Goal: Navigation & Orientation: Find specific page/section

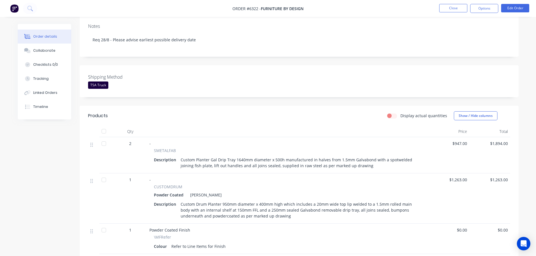
scroll to position [28, 0]
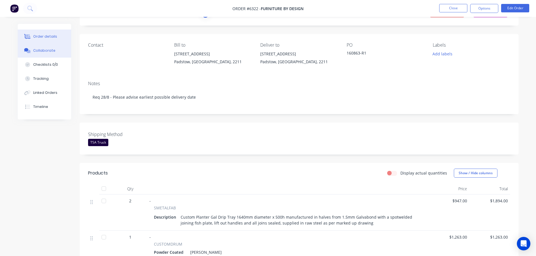
click at [33, 52] on div "Collaborate" at bounding box center [44, 50] width 22 height 5
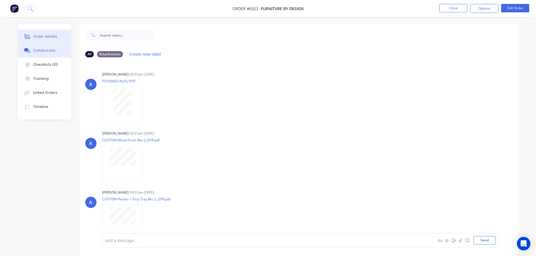
click at [47, 41] on button "Order details" at bounding box center [44, 37] width 53 height 14
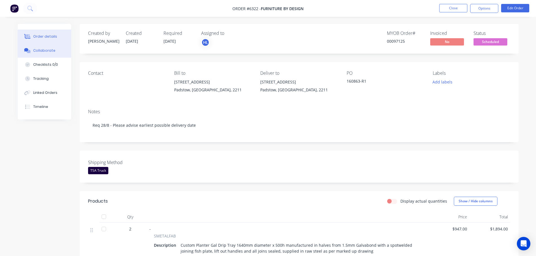
click at [49, 52] on div "Collaborate" at bounding box center [44, 50] width 22 height 5
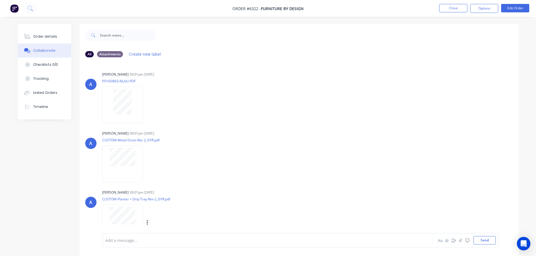
scroll to position [157, 0]
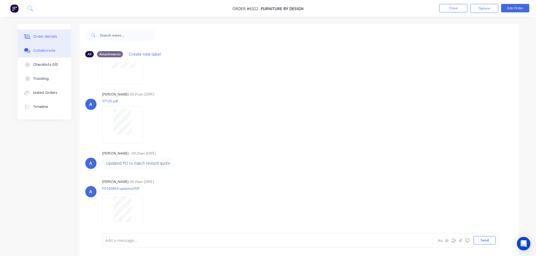
click at [40, 37] on div "Order details" at bounding box center [45, 36] width 24 height 5
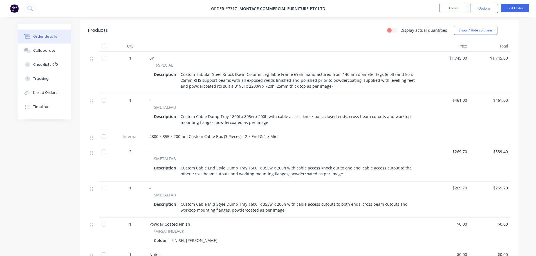
scroll to position [225, 0]
